Goal: Use online tool/utility: Utilize a website feature to perform a specific function

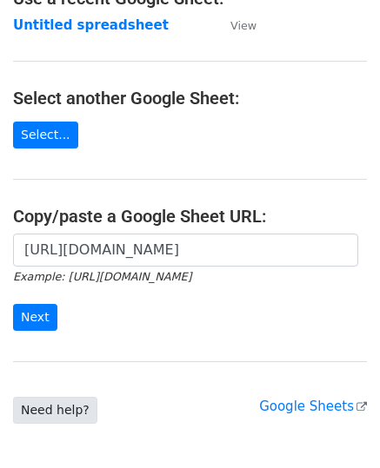
scroll to position [174, 0]
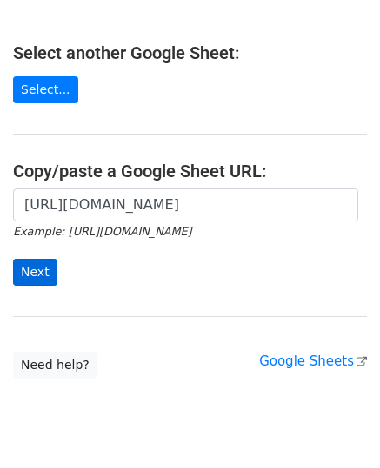
type input "[URL][DOMAIN_NAME]"
click at [28, 269] on input "Next" at bounding box center [35, 272] width 44 height 27
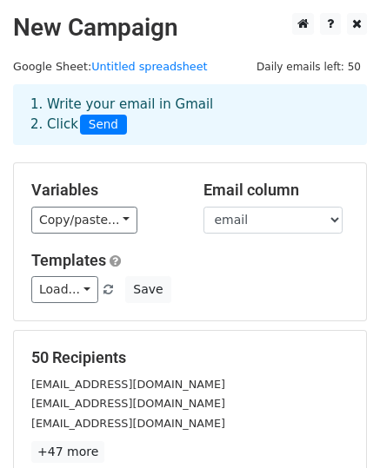
click at [160, 343] on div "50 Recipients syarnab24@gmail.com sarinarulita302@gmail.com aw455567@gmail.com …" at bounding box center [190, 405] width 352 height 149
